Goal: Check status: Check status

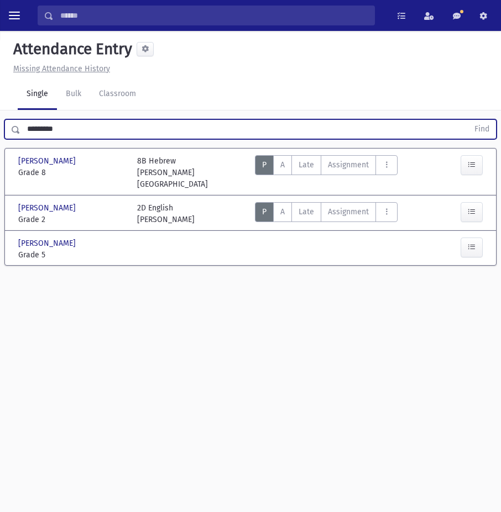
drag, startPoint x: 73, startPoint y: 129, endPoint x: -12, endPoint y: 121, distance: 86.0
click at [0, 121] on html "Search Results All Accounts Students" at bounding box center [250, 256] width 501 height 512
type input "*****"
click at [467, 120] on button "Find" at bounding box center [481, 129] width 28 height 19
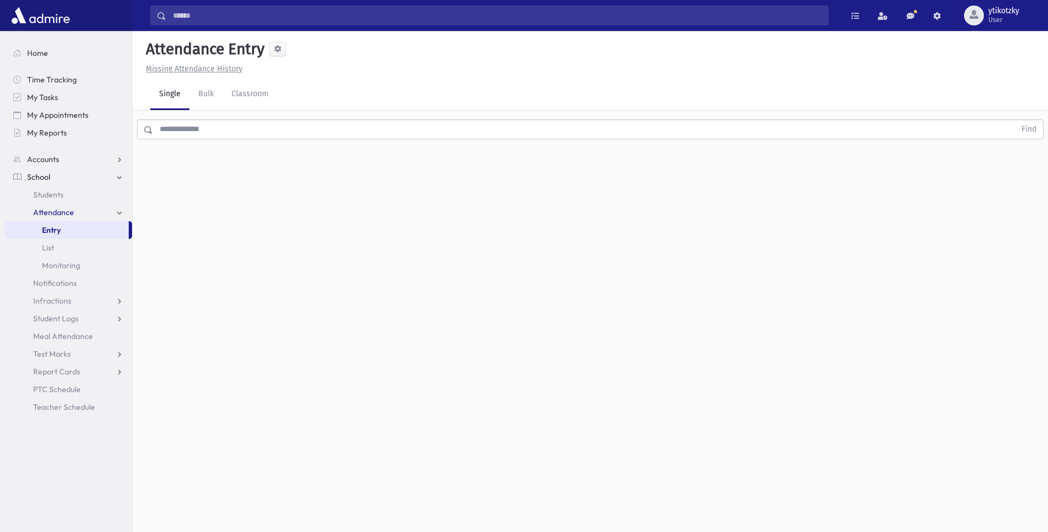
click at [227, 132] on input "text" at bounding box center [584, 129] width 863 height 20
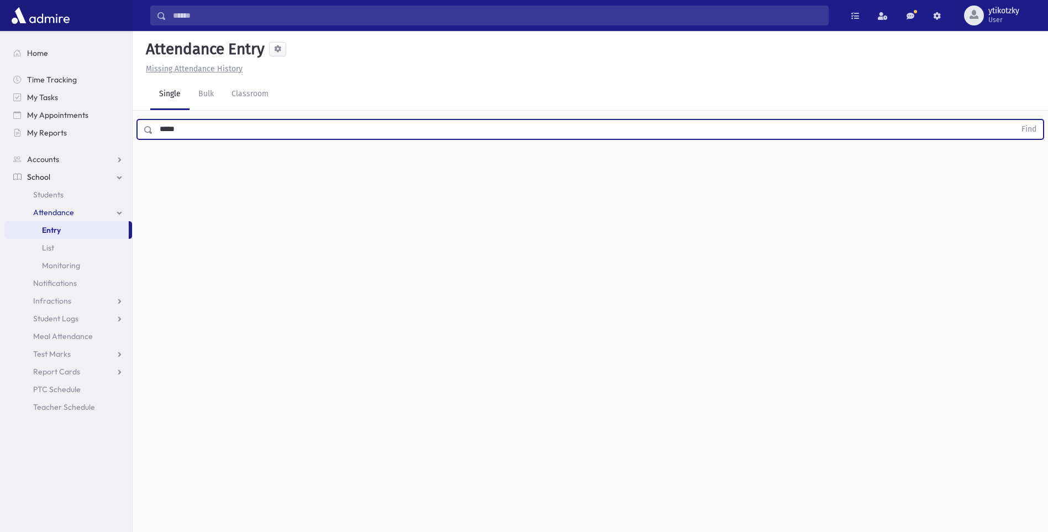
click at [500, 120] on button "Find" at bounding box center [1029, 129] width 28 height 19
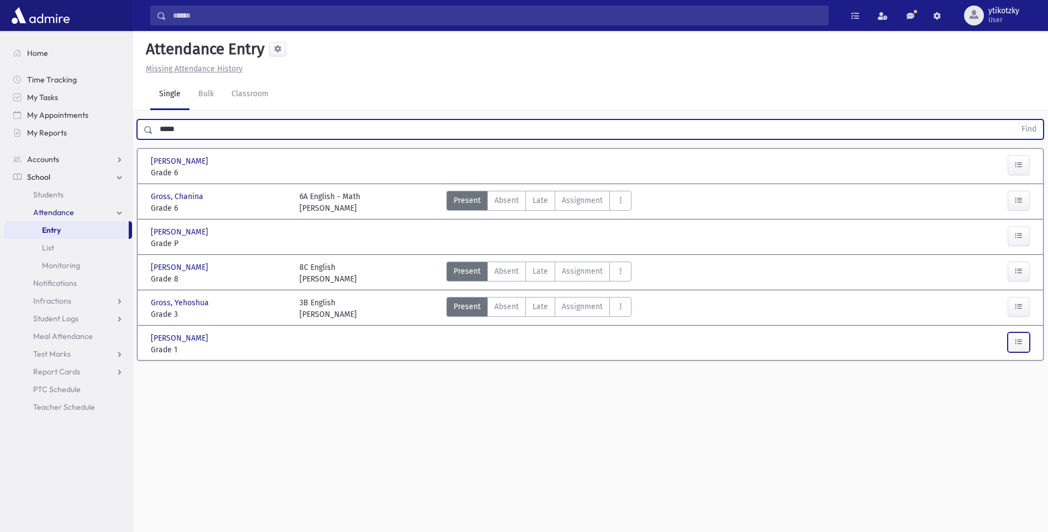
click at [500, 351] on button "button" at bounding box center [1019, 342] width 22 height 20
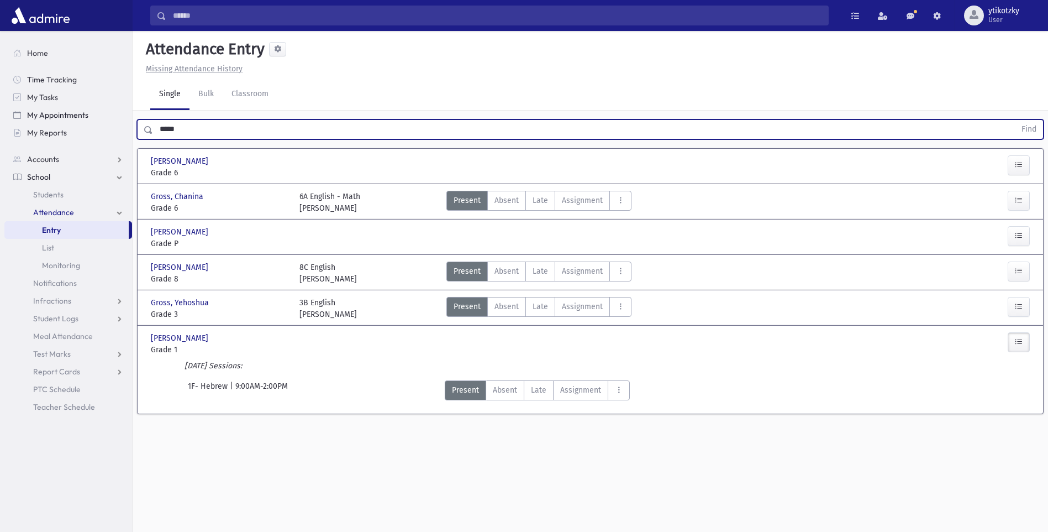
drag, startPoint x: 196, startPoint y: 125, endPoint x: 115, endPoint y: 123, distance: 80.1
click at [115, 123] on div "Search Results All Accounts" at bounding box center [524, 278] width 1048 height 556
type input "********"
click at [500, 120] on button "Find" at bounding box center [1029, 129] width 28 height 19
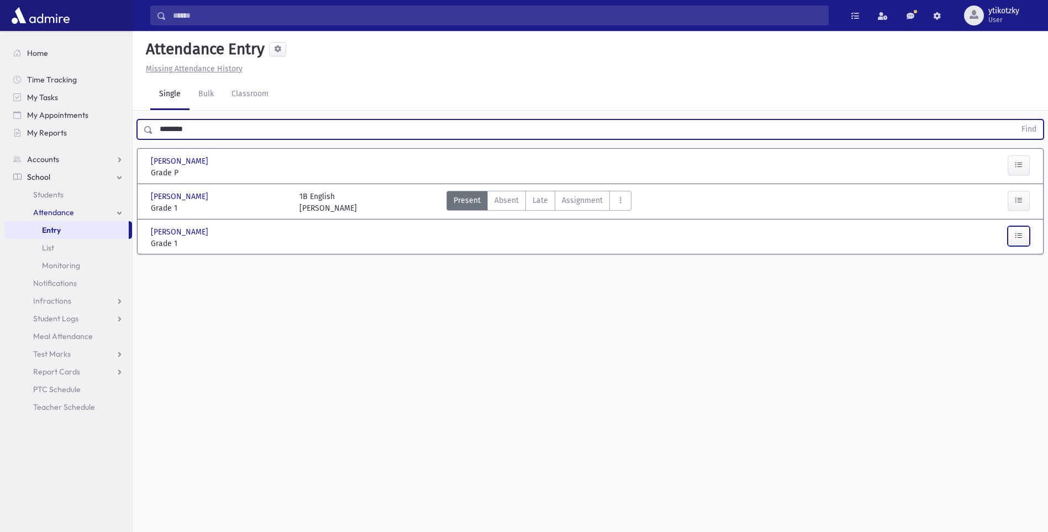
click at [500, 236] on button "button" at bounding box center [1019, 236] width 22 height 20
